Goal: Transaction & Acquisition: Purchase product/service

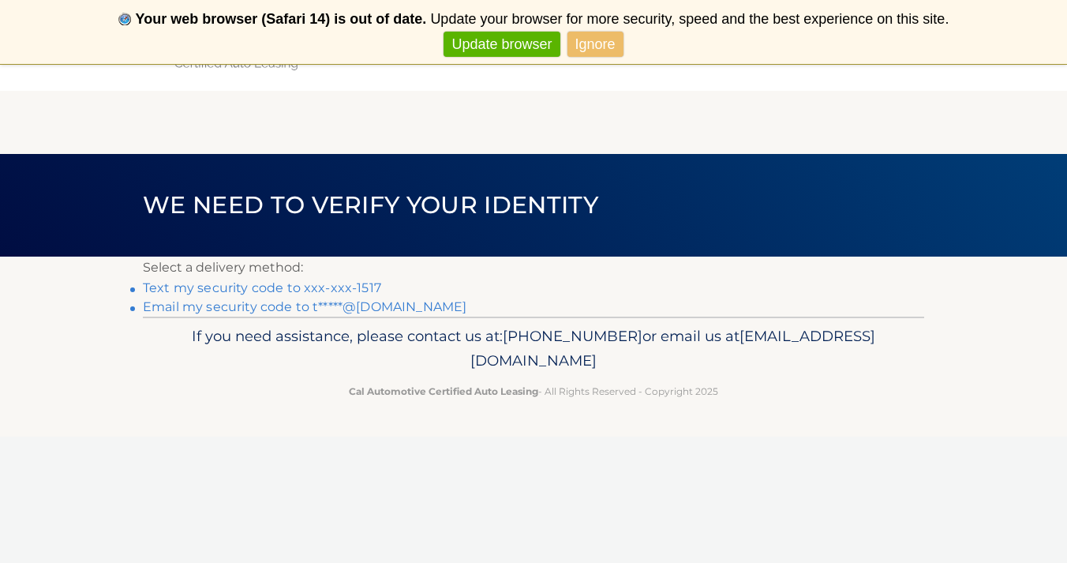
click at [219, 307] on link "Email my security code to t*****@[DOMAIN_NAME]" at bounding box center [304, 306] width 323 height 15
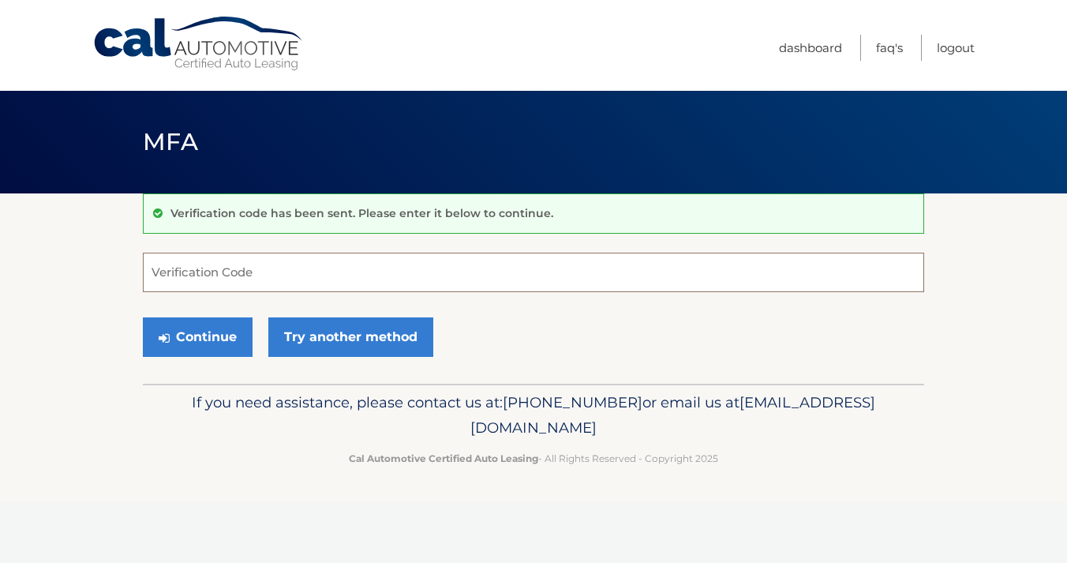
click at [231, 272] on input "Verification Code" at bounding box center [533, 271] width 781 height 39
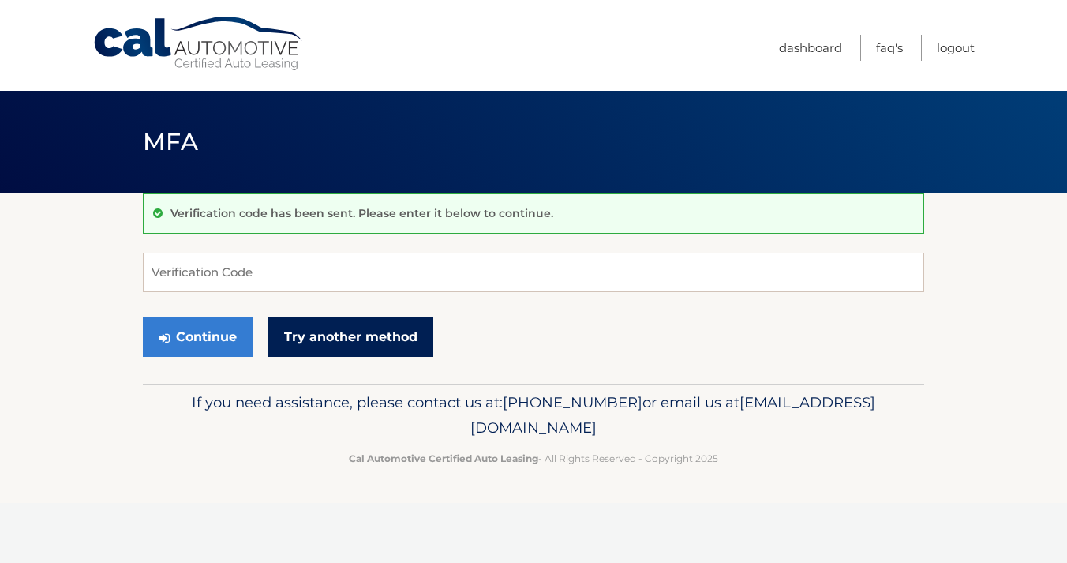
click at [341, 340] on link "Try another method" at bounding box center [350, 336] width 165 height 39
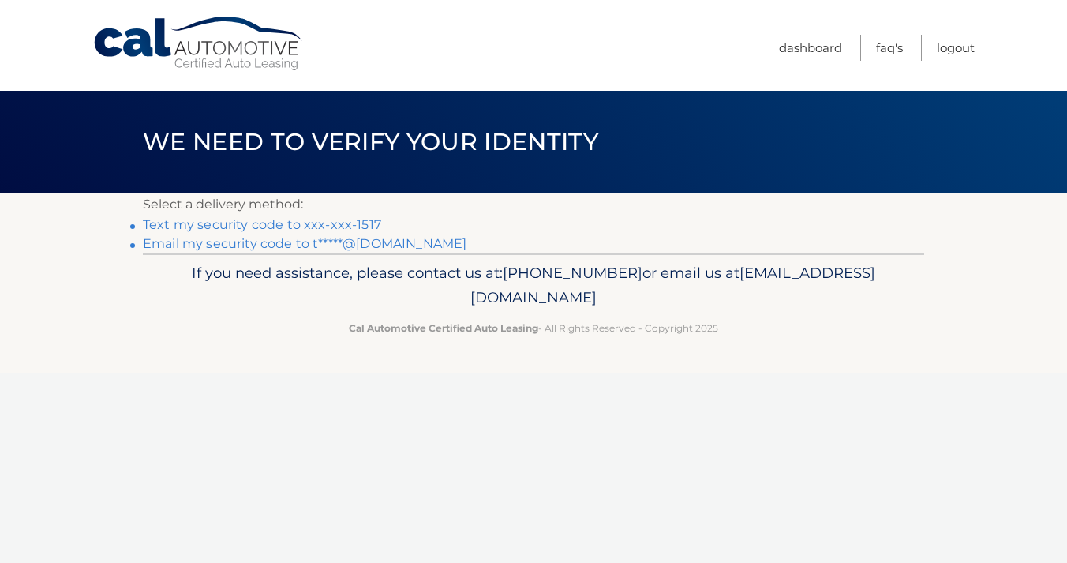
click at [228, 221] on link "Text my security code to xxx-xxx-1517" at bounding box center [262, 224] width 238 height 15
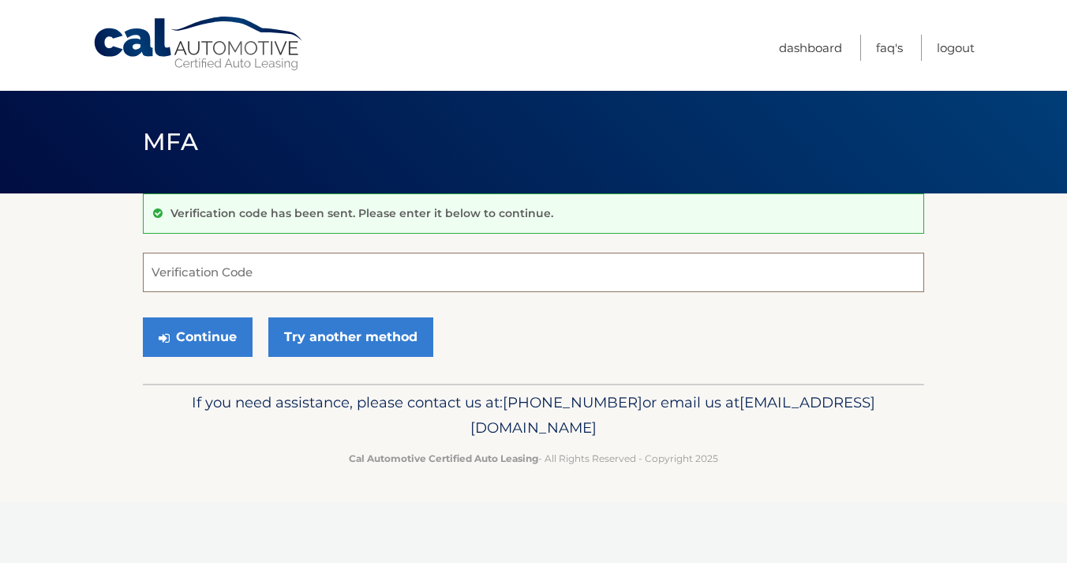
click at [207, 271] on input "Verification Code" at bounding box center [533, 271] width 781 height 39
click at [183, 271] on input "Verification Code" at bounding box center [533, 271] width 781 height 39
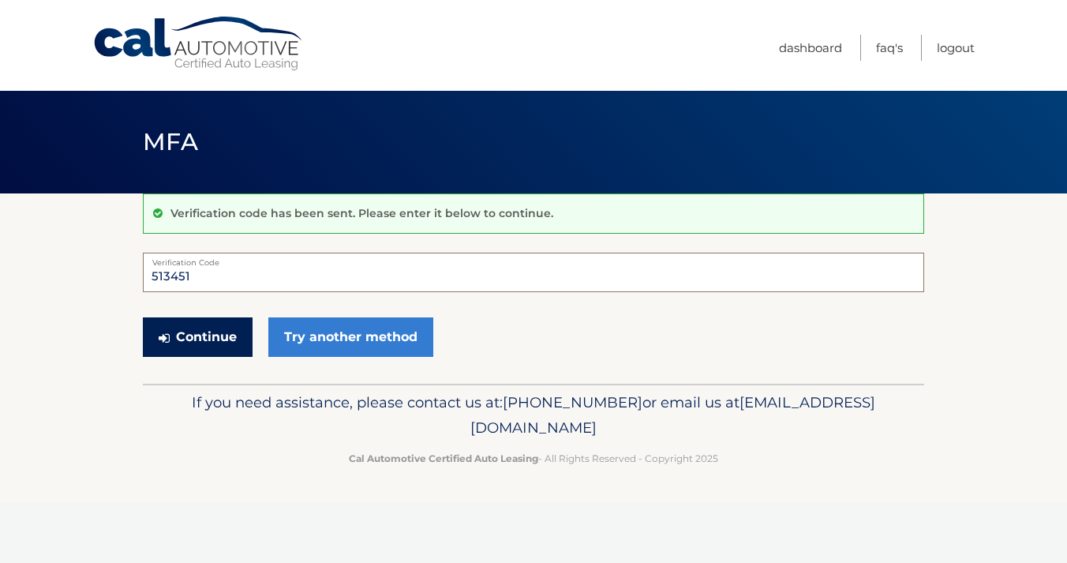
type input "513451"
click at [199, 323] on button "Continue" at bounding box center [198, 336] width 110 height 39
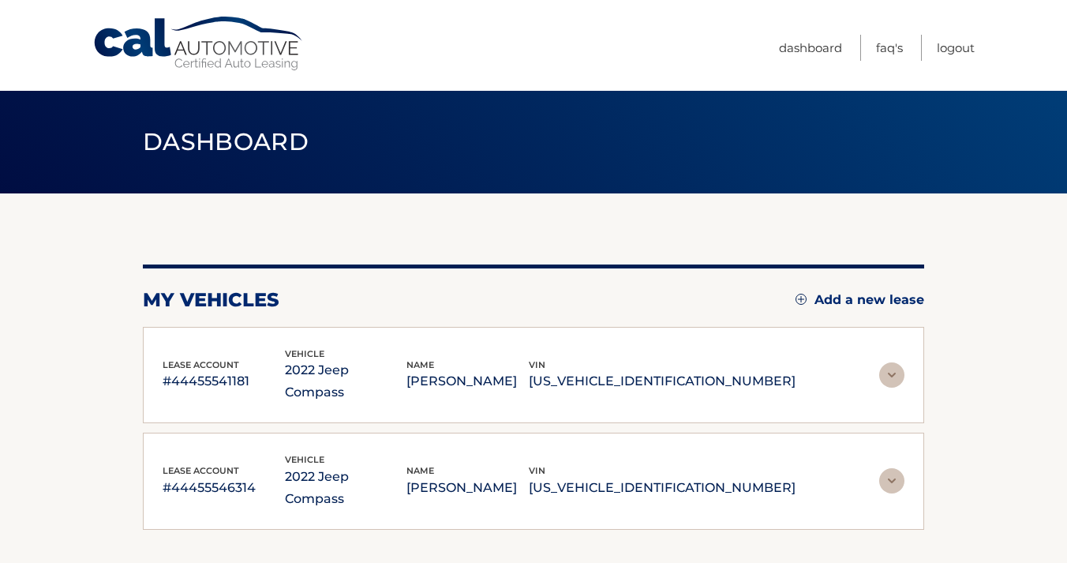
click at [890, 362] on img at bounding box center [891, 374] width 25 height 25
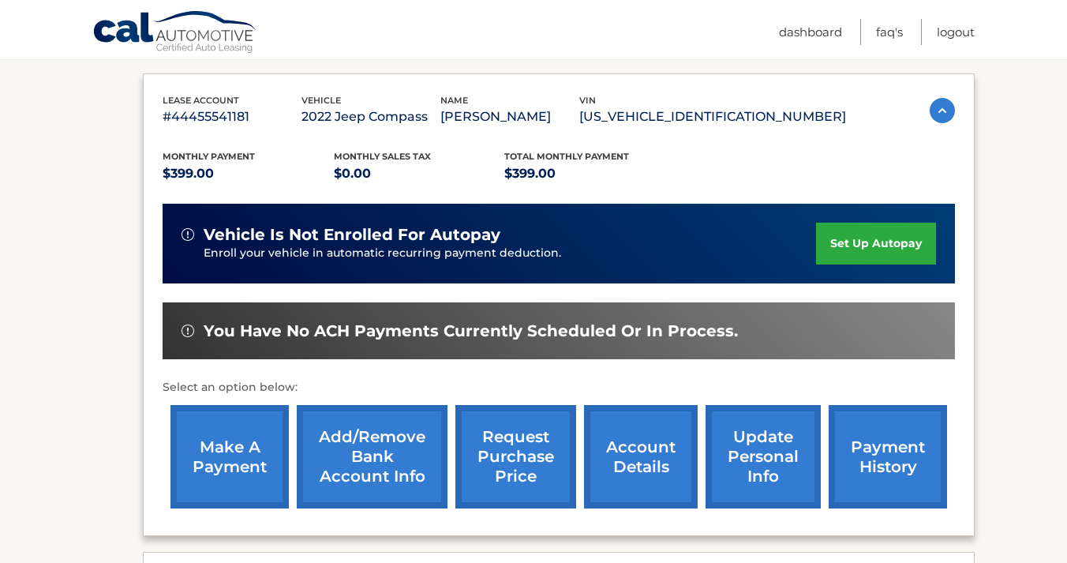
scroll to position [263, 0]
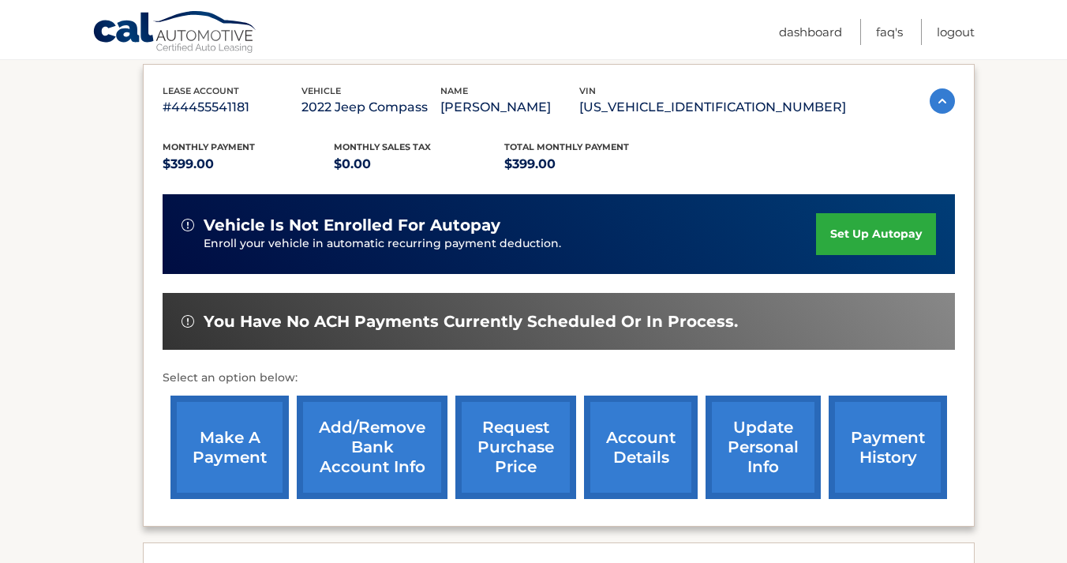
click at [228, 449] on link "make a payment" at bounding box center [229, 446] width 118 height 103
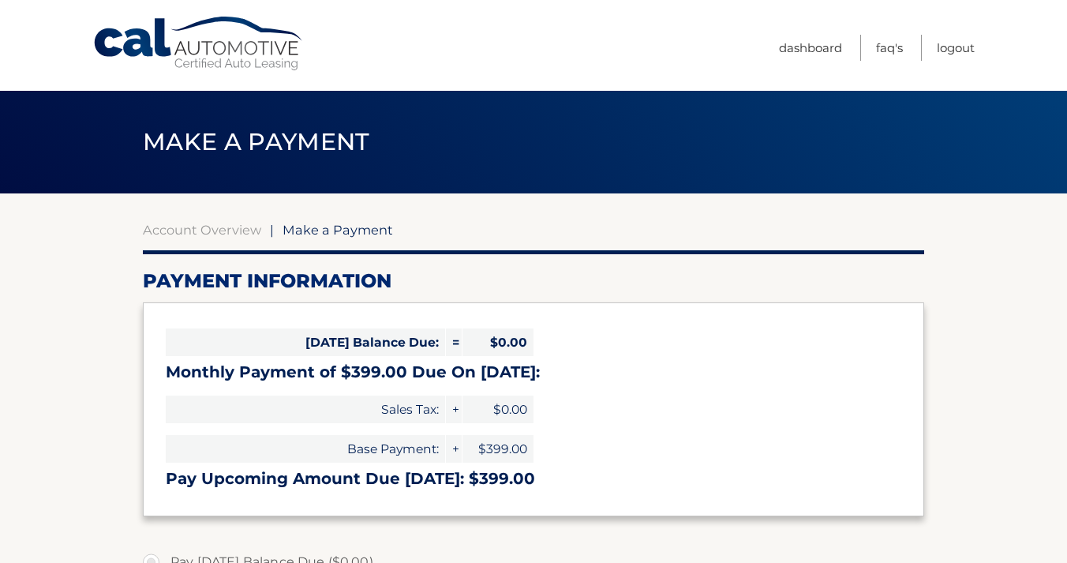
select select "ZDFiOTgzZTEtZmI4NC00N2VhLWJmZDItZmNmZWVhNmQ2ZmE4"
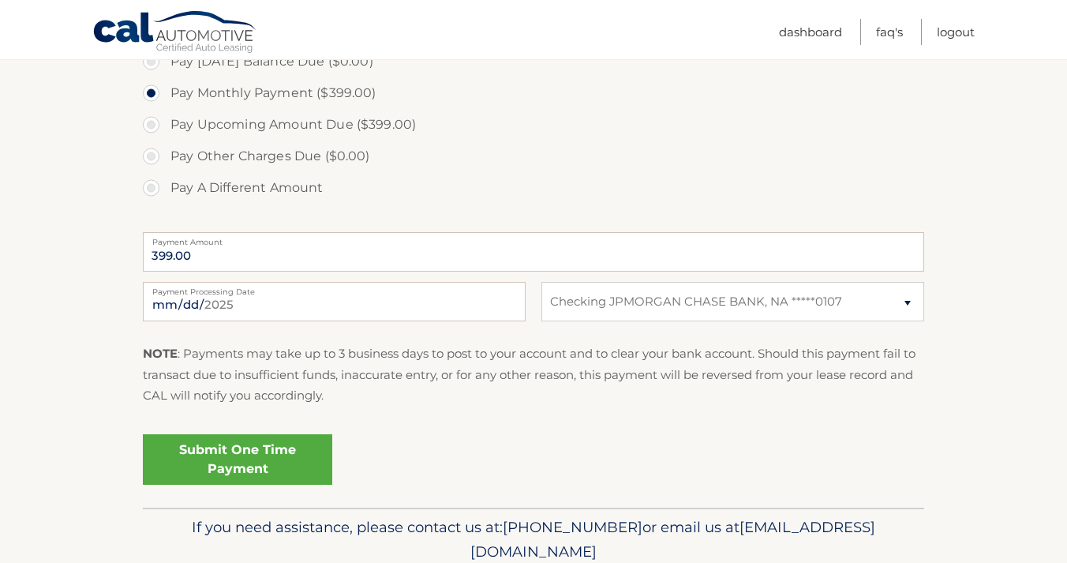
scroll to position [510, 0]
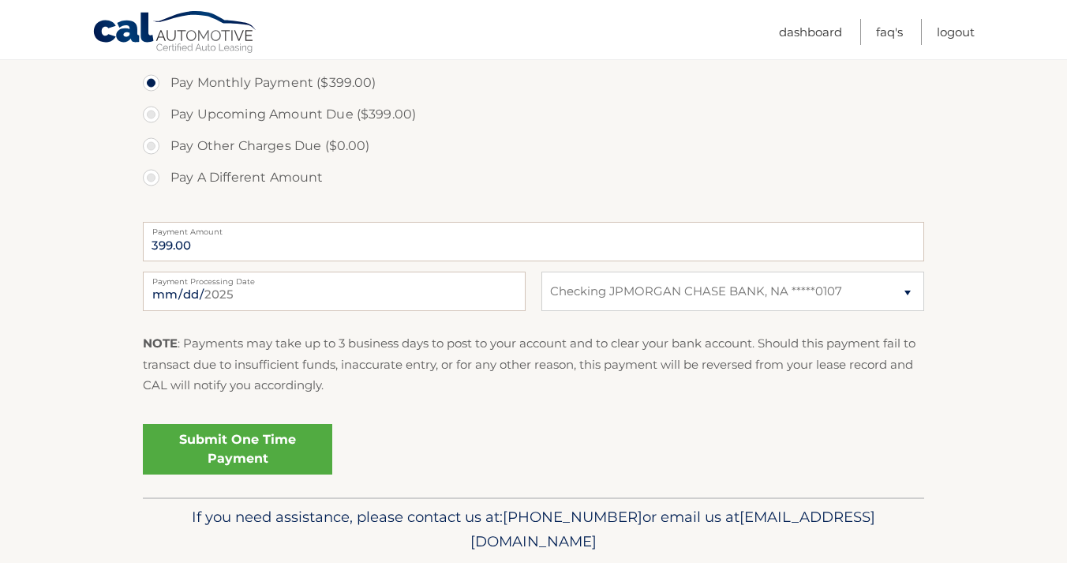
click at [232, 443] on link "Submit One Time Payment" at bounding box center [237, 449] width 189 height 50
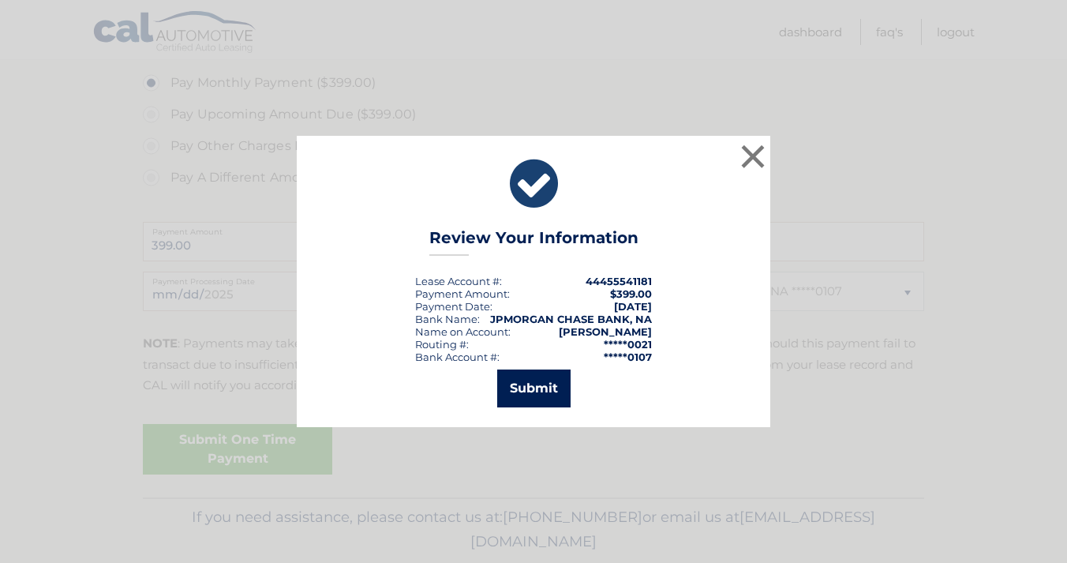
click at [532, 390] on button "Submit" at bounding box center [533, 388] width 73 height 38
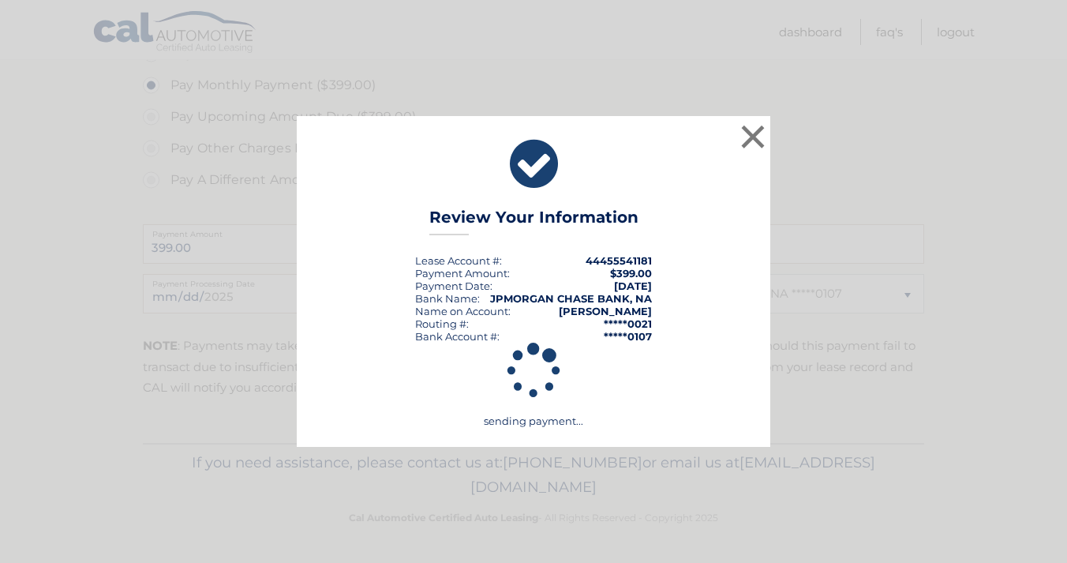
scroll to position [503, 0]
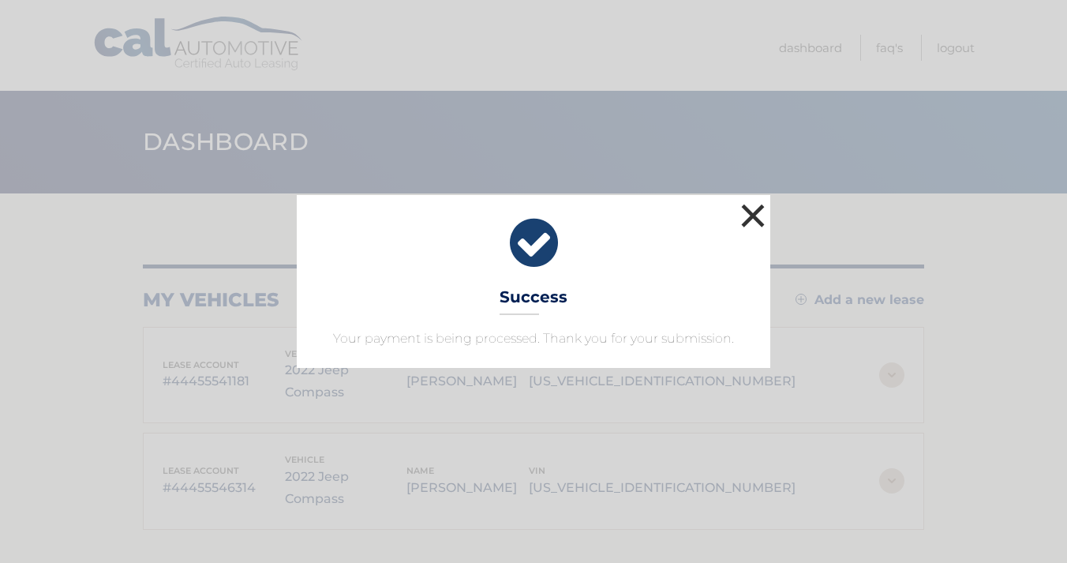
click at [752, 212] on button "×" at bounding box center [753, 216] width 32 height 32
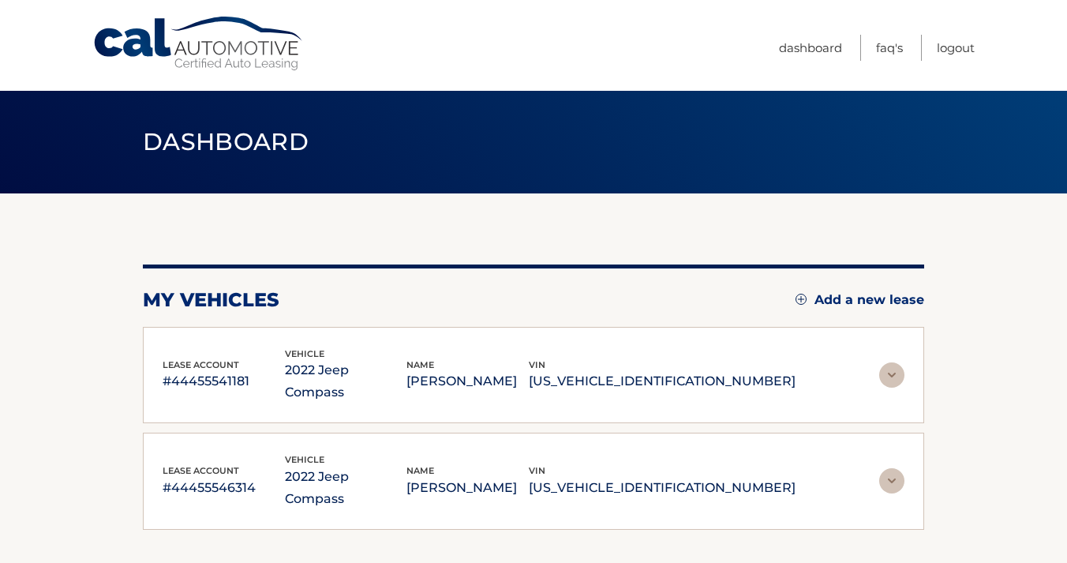
scroll to position [11, 0]
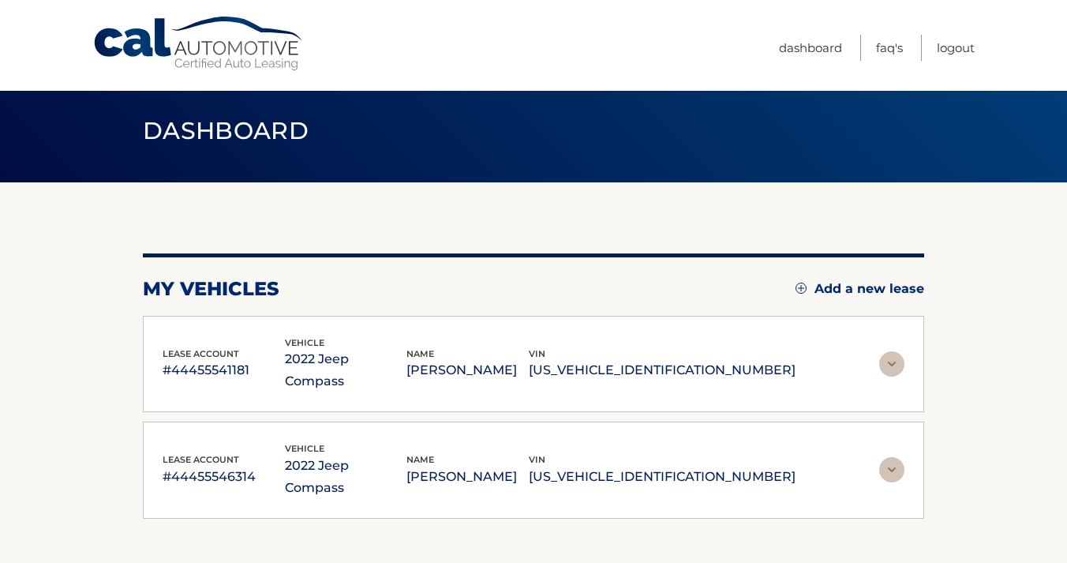
click at [883, 457] on img at bounding box center [891, 469] width 25 height 25
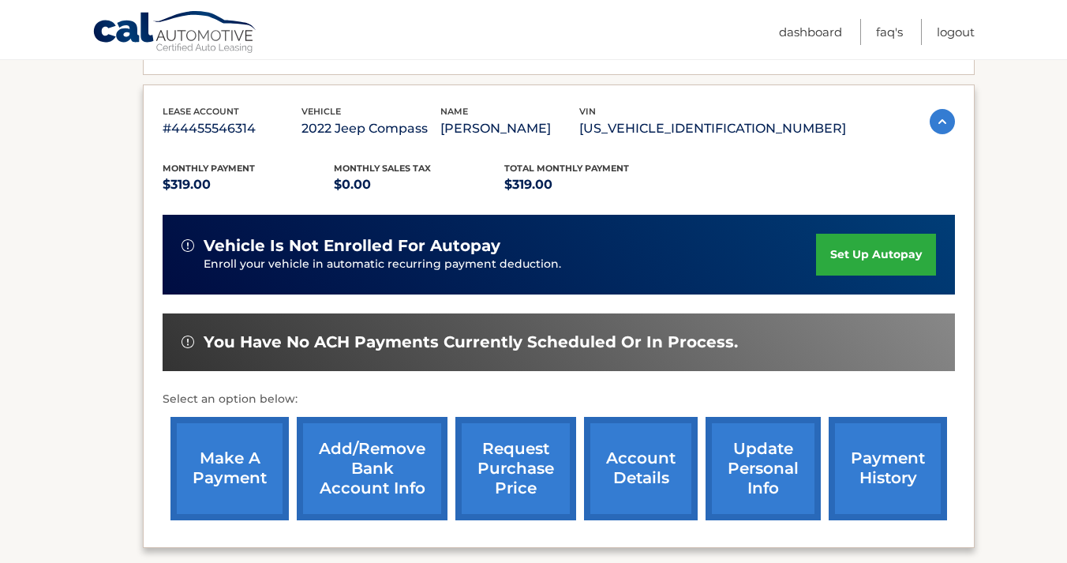
scroll to position [331, 0]
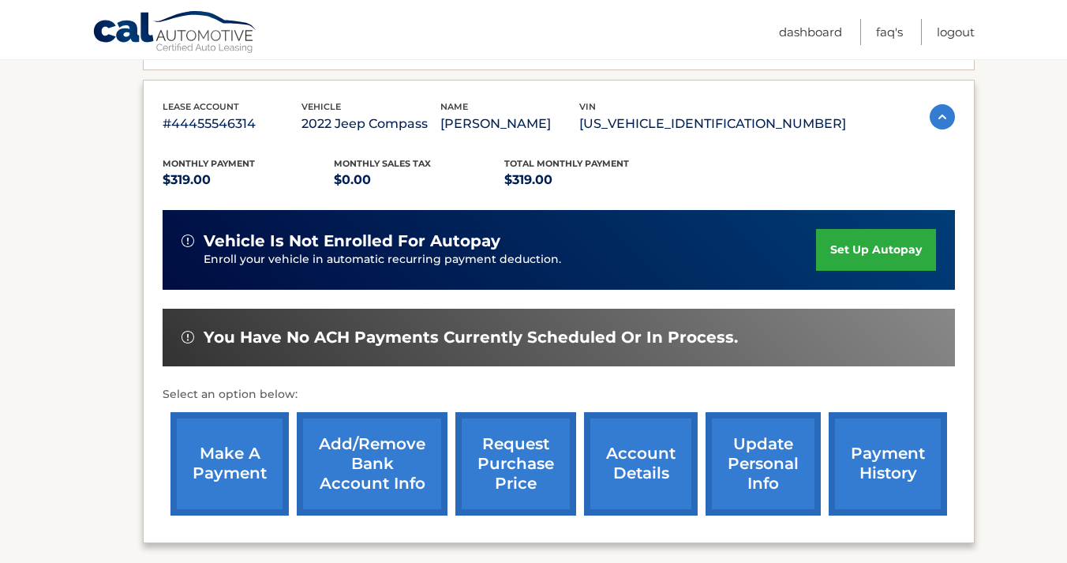
click at [230, 459] on link "make a payment" at bounding box center [229, 463] width 118 height 103
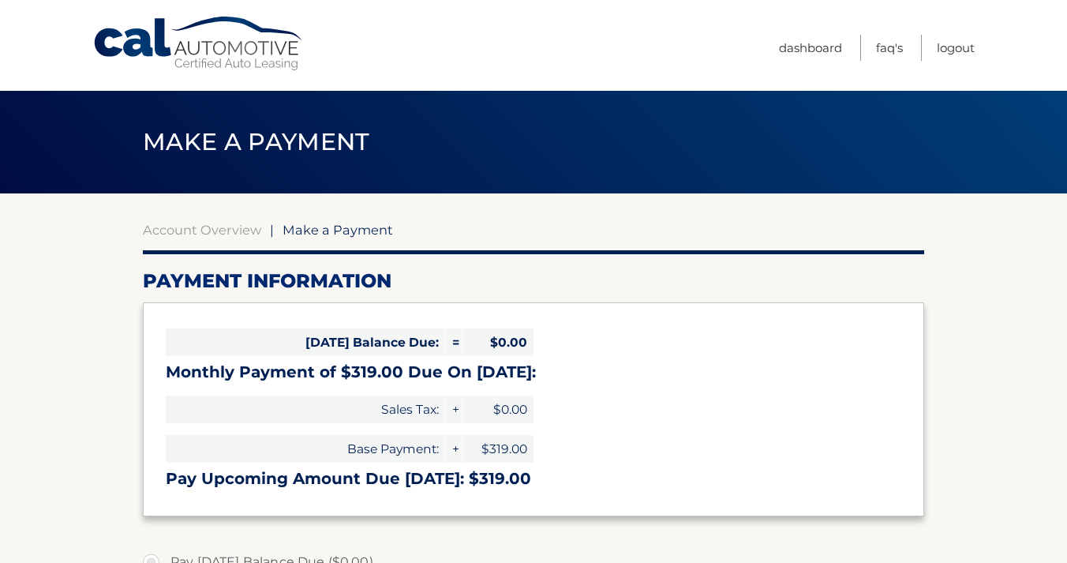
select select "ZjZjMTE2YWItMzMyYS00MDBkLTg2YWMtN2RiNWNhMjIwZGI4"
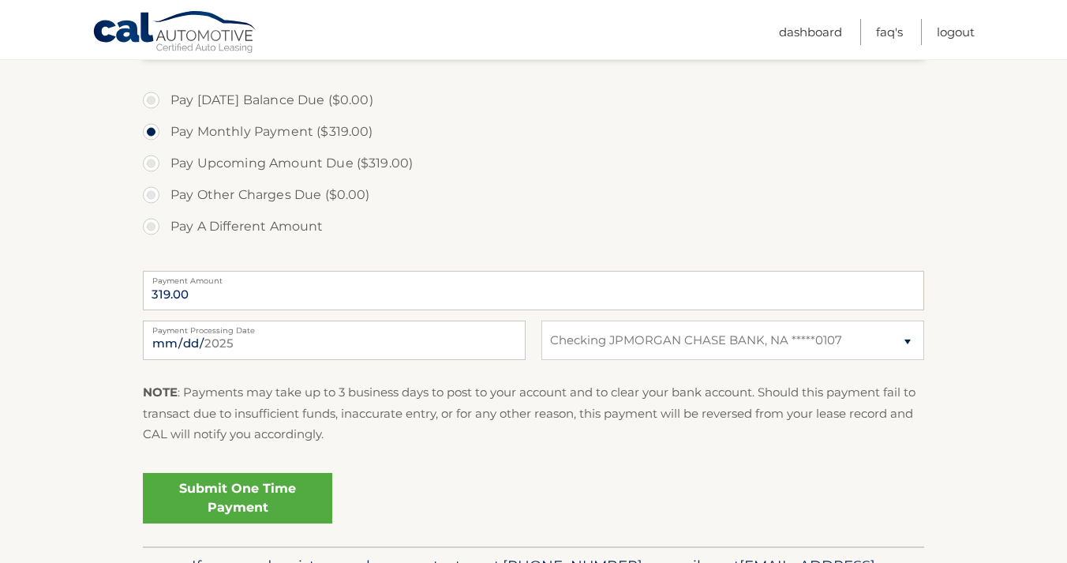
scroll to position [477, 0]
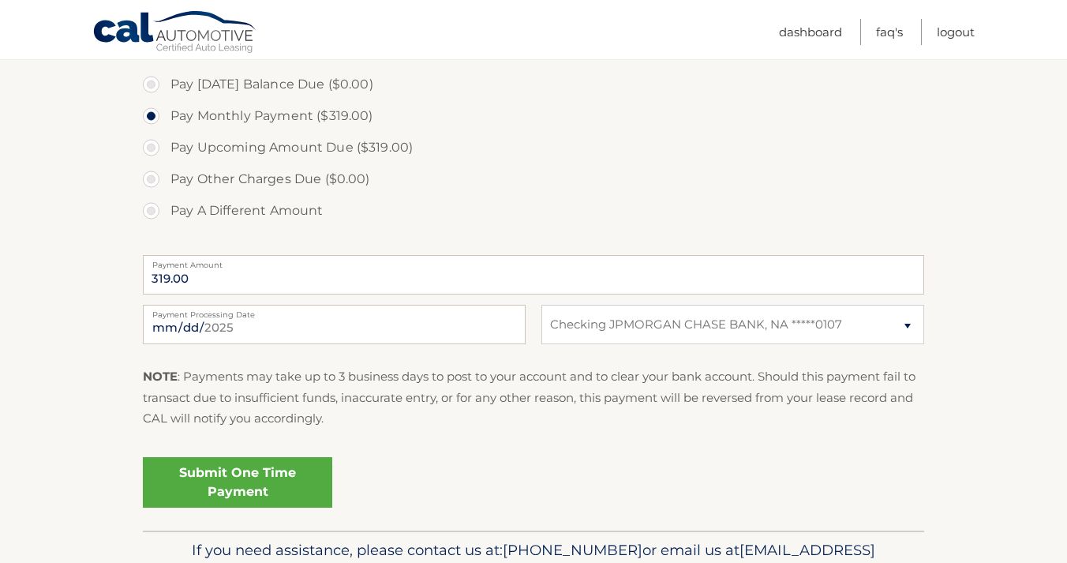
click at [230, 477] on link "Submit One Time Payment" at bounding box center [237, 482] width 189 height 50
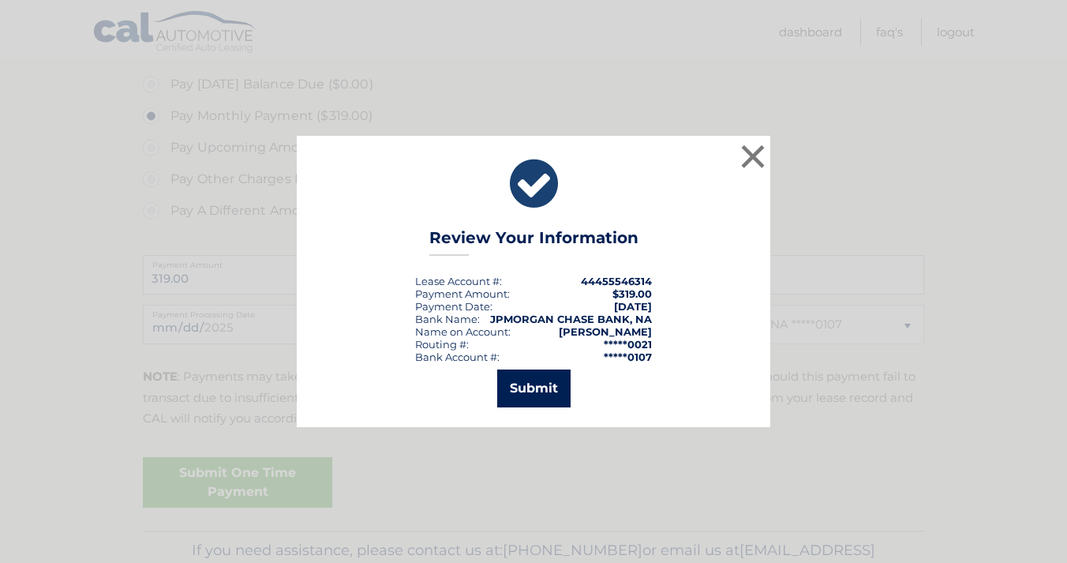
click at [541, 387] on button "Submit" at bounding box center [533, 388] width 73 height 38
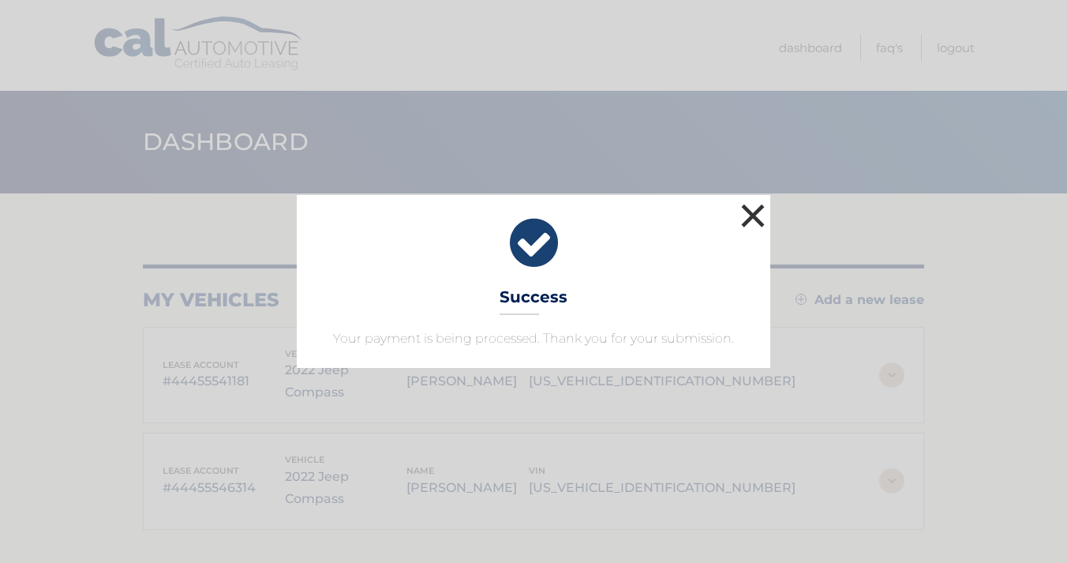
click at [749, 218] on button "×" at bounding box center [753, 216] width 32 height 32
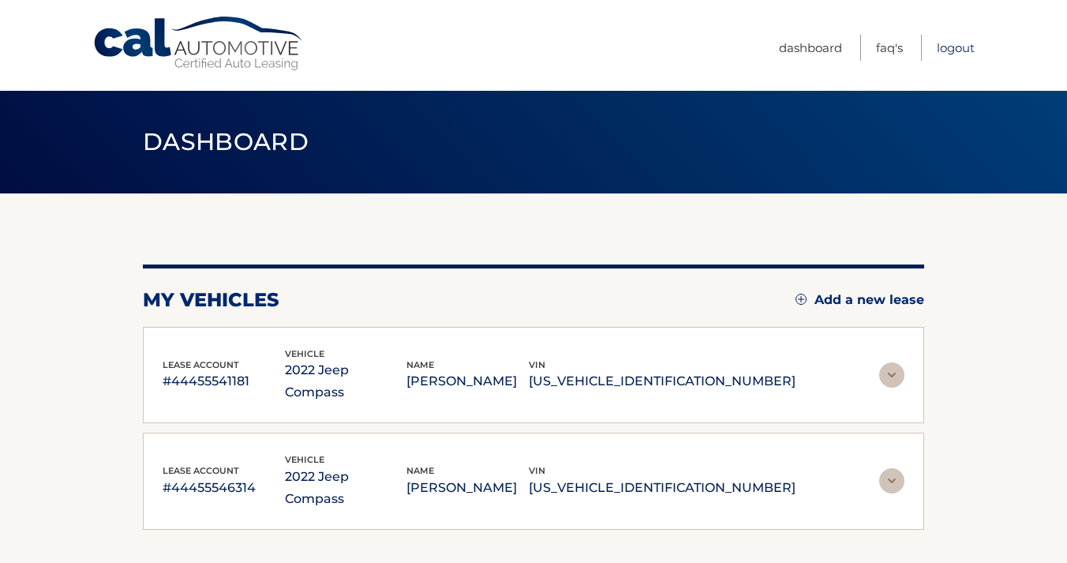
click at [955, 44] on link "Logout" at bounding box center [955, 48] width 38 height 26
